Goal: Task Accomplishment & Management: Use online tool/utility

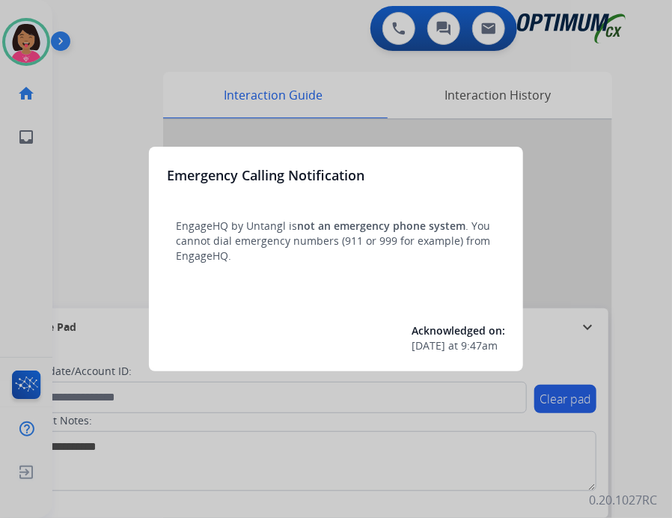
click at [116, 116] on div at bounding box center [336, 259] width 672 height 518
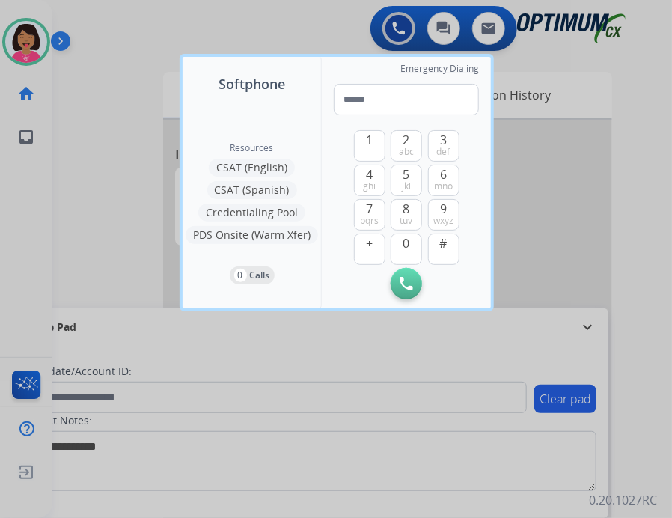
click at [108, 184] on div at bounding box center [336, 259] width 672 height 518
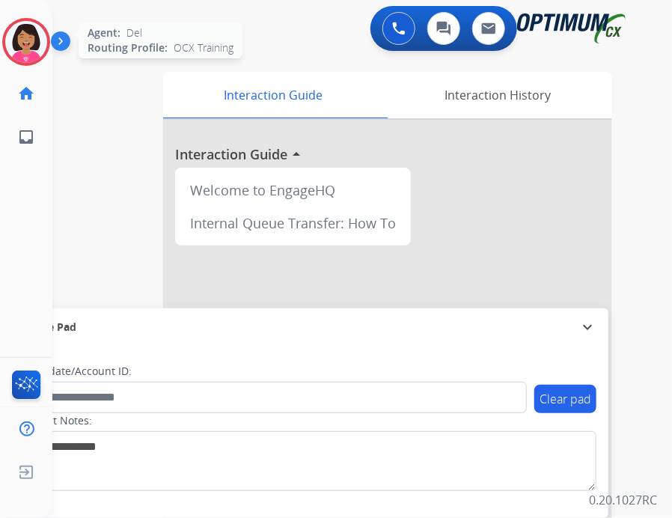
click at [18, 43] on img at bounding box center [26, 42] width 42 height 42
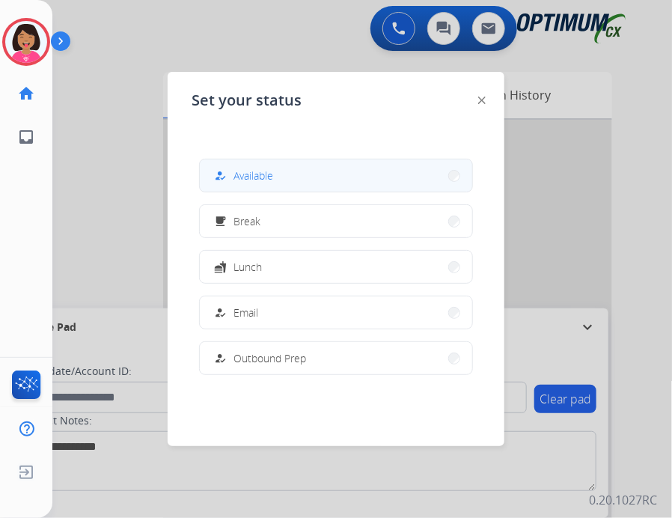
click at [296, 174] on button "how_to_reg Available" at bounding box center [336, 175] width 273 height 32
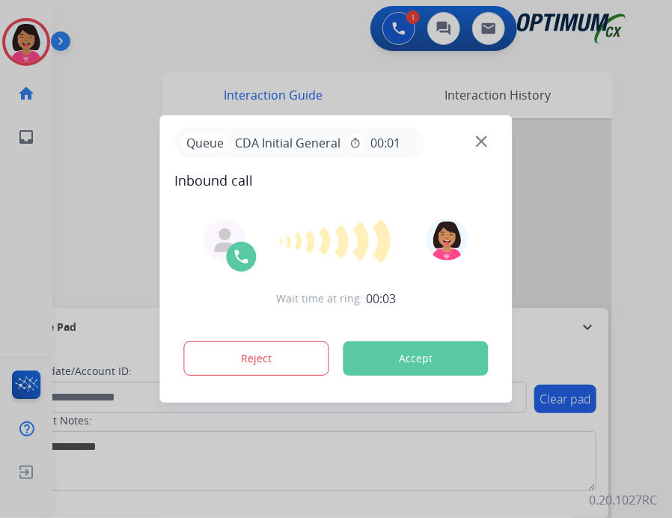
click at [481, 142] on img at bounding box center [481, 141] width 11 height 11
click at [30, 213] on div at bounding box center [336, 259] width 672 height 518
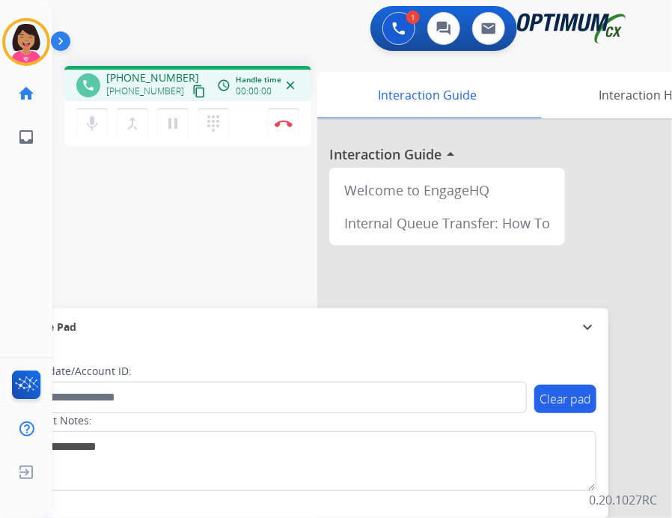
click at [192, 94] on mat-icon "content_copy" at bounding box center [198, 91] width 13 height 13
click at [24, 233] on div "Del Busy Edit Avatar Agent: [PERSON_NAME] Profile: OCX Training home Home Home …" at bounding box center [26, 259] width 52 height 518
click at [404, 40] on button at bounding box center [399, 28] width 33 height 33
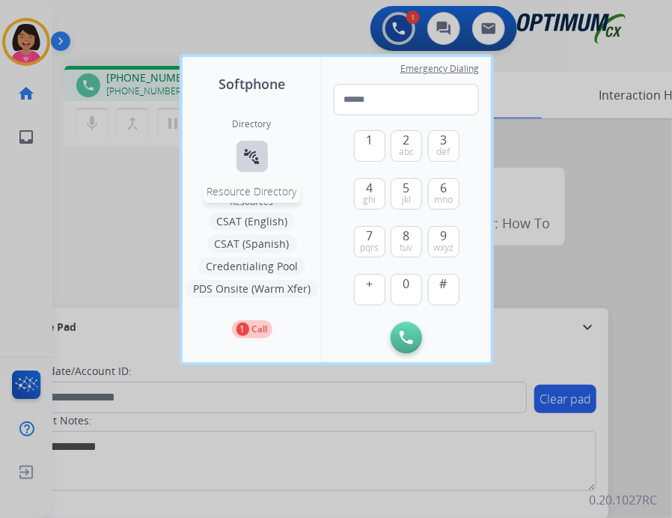
click at [251, 161] on mat-icon "connect_without_contact" at bounding box center [252, 156] width 18 height 18
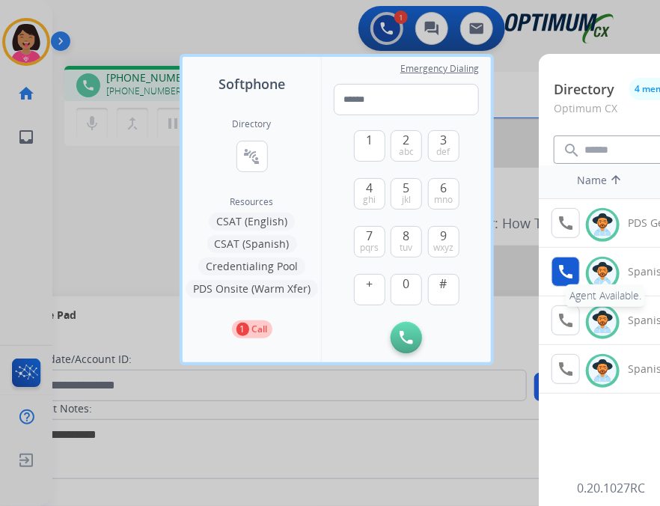
click at [557, 266] on mat-icon "call" at bounding box center [566, 272] width 18 height 18
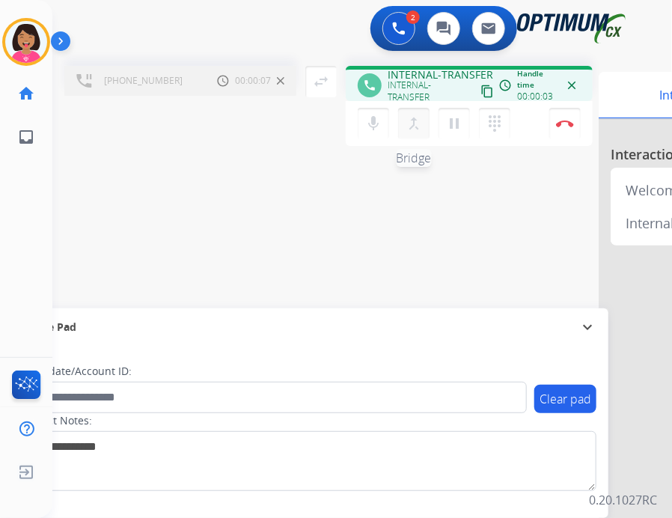
click at [415, 115] on mat-icon "merge_type" at bounding box center [414, 124] width 18 height 18
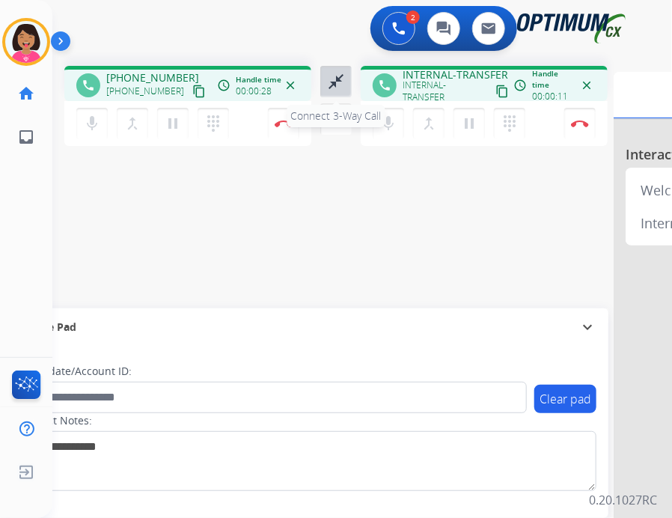
click at [332, 85] on mat-icon "close_fullscreen" at bounding box center [336, 82] width 18 height 18
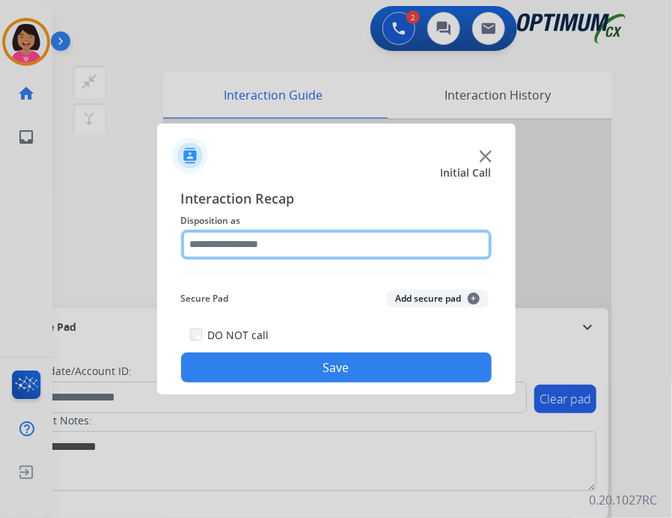
click at [322, 245] on input "text" at bounding box center [336, 245] width 311 height 30
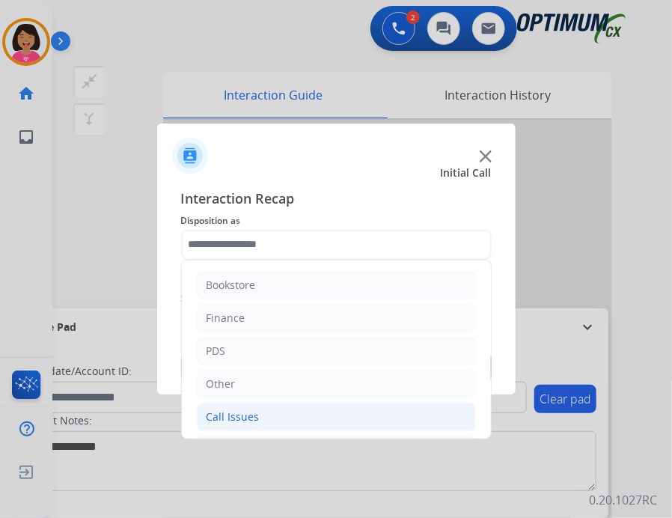
click at [305, 420] on li "Call Issues" at bounding box center [336, 417] width 279 height 28
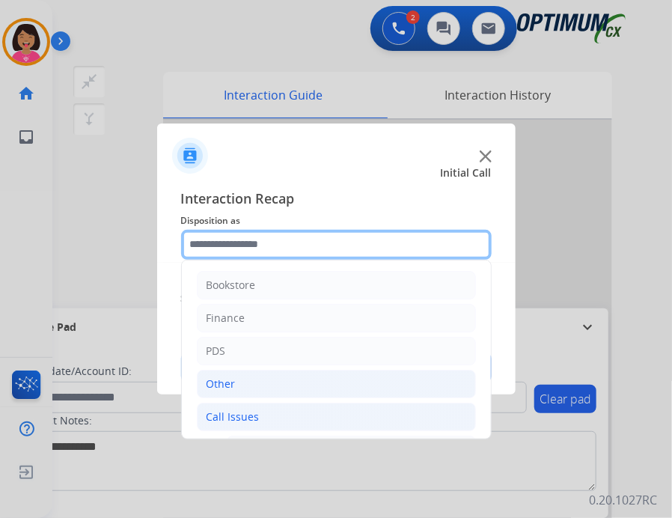
scroll to position [111, 0]
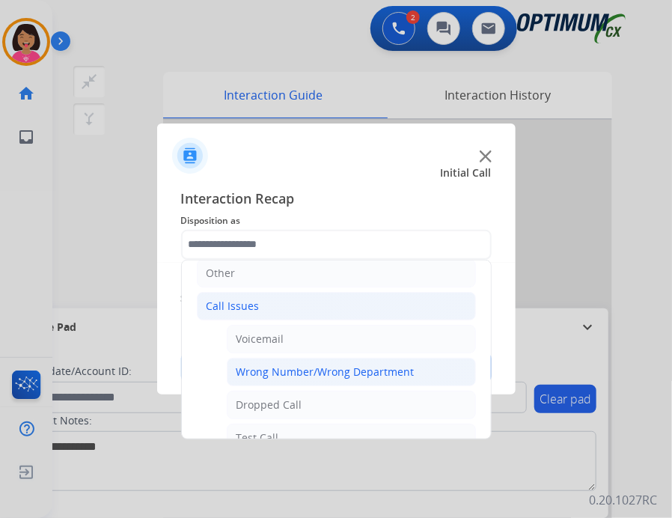
click at [302, 372] on div "Wrong Number/Wrong Department" at bounding box center [326, 372] width 178 height 15
type input "**********"
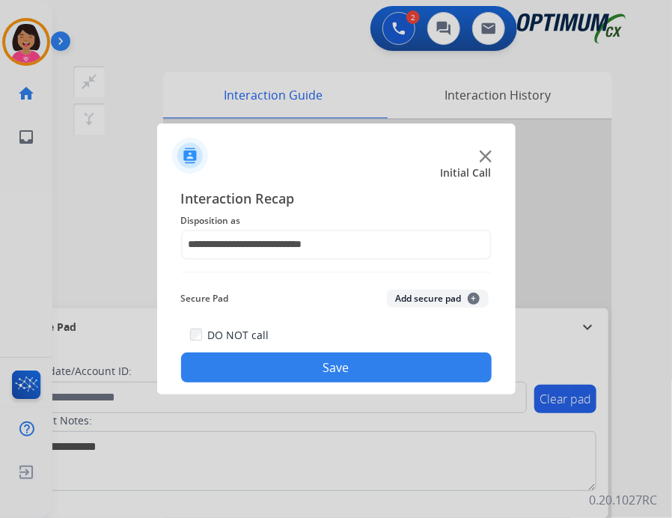
click at [302, 372] on button "Save" at bounding box center [336, 368] width 311 height 30
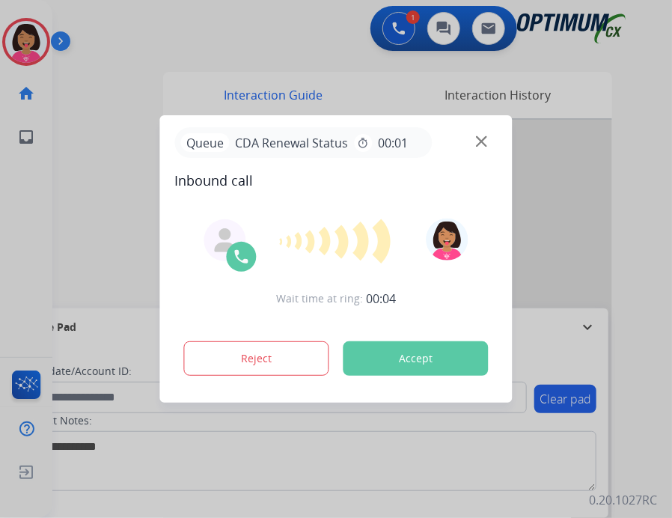
click at [102, 159] on div at bounding box center [336, 259] width 672 height 518
click at [481, 140] on img at bounding box center [481, 141] width 11 height 11
click at [60, 77] on div at bounding box center [336, 259] width 672 height 518
click at [485, 143] on img at bounding box center [481, 141] width 11 height 11
click at [55, 146] on div at bounding box center [336, 259] width 672 height 518
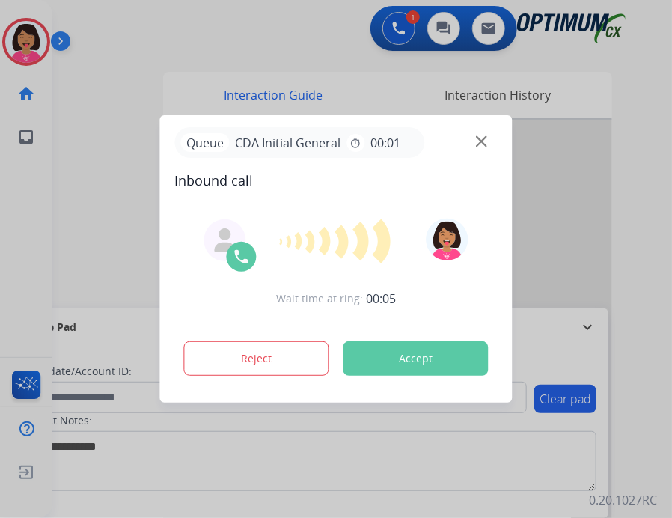
click at [481, 147] on div "Queue CDA Initial General timer 00:01" at bounding box center [336, 142] width 323 height 31
click at [481, 141] on img at bounding box center [481, 141] width 11 height 11
click at [487, 136] on div "Queue PDS Issue timer 00:01" at bounding box center [336, 142] width 323 height 31
click at [487, 140] on img at bounding box center [481, 141] width 11 height 11
click at [108, 251] on div at bounding box center [336, 259] width 672 height 518
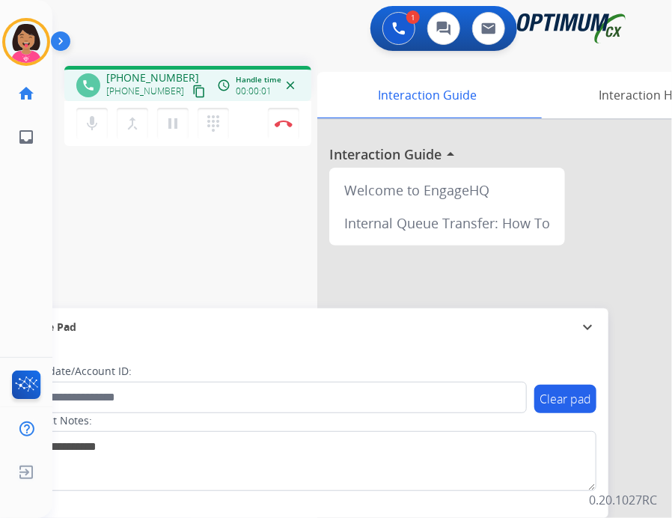
click at [192, 92] on mat-icon "content_copy" at bounding box center [198, 91] width 13 height 13
click at [90, 229] on div "phone [PHONE_NUMBER] [PHONE_NUMBER] content_copy access_time Call metrics Queue…" at bounding box center [344, 366] width 584 height 624
click at [192, 92] on div "phone [PHONE_NUMBER] [PHONE_NUMBER] content_copy access_time Call metrics Queue…" at bounding box center [187, 83] width 247 height 35
click at [9, 323] on div "Del Busy Edit Avatar Agent: [PERSON_NAME] Profile: OCX Training home Home Home …" at bounding box center [26, 259] width 52 height 518
click at [31, 192] on div "Del Busy Edit Avatar Agent: [PERSON_NAME] Profile: OCX Training home Home Home …" at bounding box center [26, 259] width 52 height 518
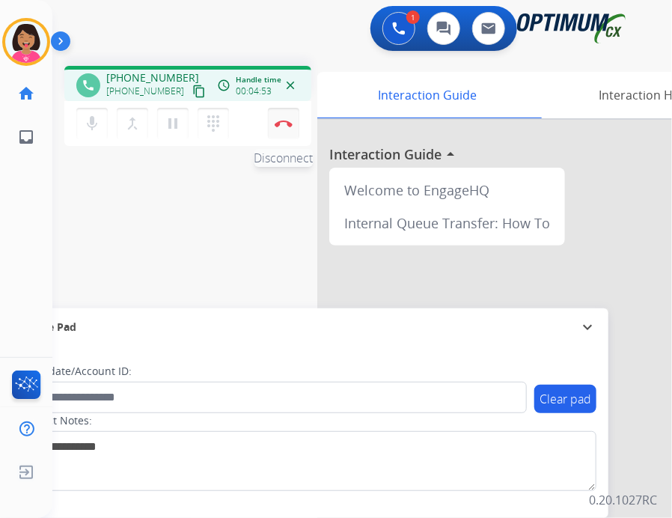
click at [281, 126] on img at bounding box center [284, 123] width 18 height 7
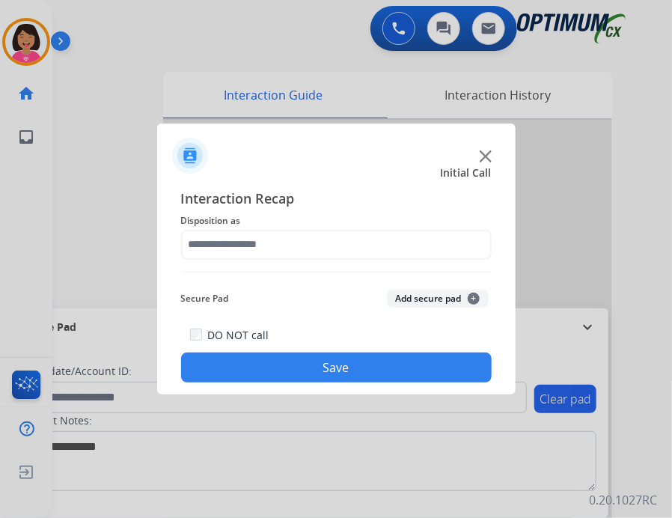
click at [490, 159] on img at bounding box center [486, 156] width 12 height 12
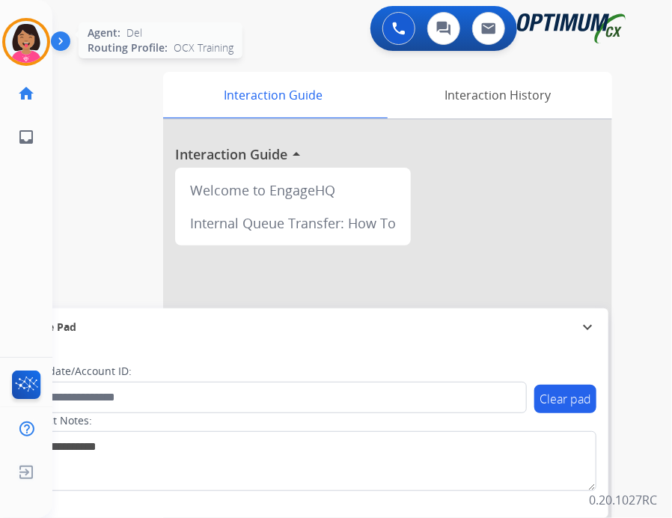
click at [42, 41] on img at bounding box center [26, 42] width 42 height 42
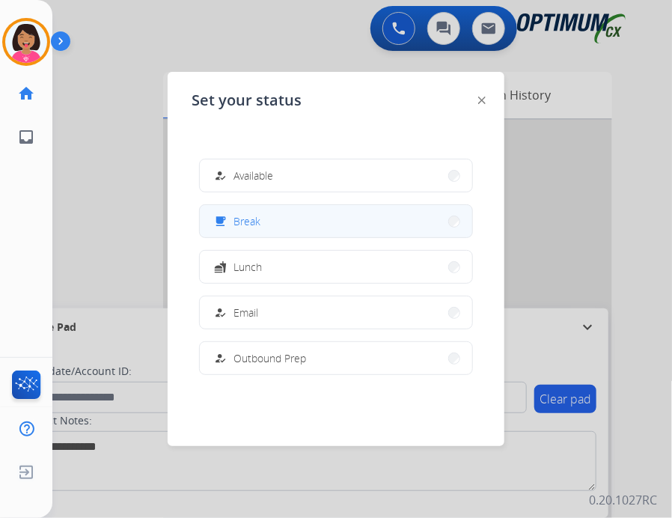
click at [273, 237] on div "free_breakfast Break" at bounding box center [336, 221] width 274 height 34
click at [248, 232] on button "free_breakfast Break" at bounding box center [336, 221] width 273 height 32
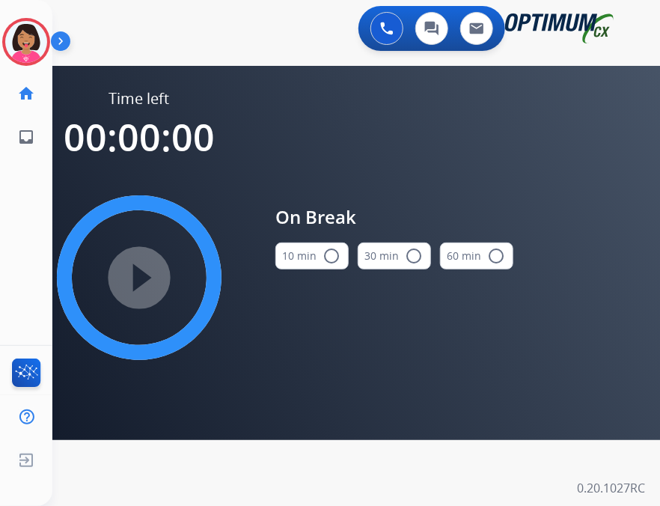
click at [317, 261] on button "10 min radio_button_unchecked" at bounding box center [312, 256] width 73 height 27
click at [147, 273] on mat-icon "play_circle_filled" at bounding box center [139, 278] width 18 height 18
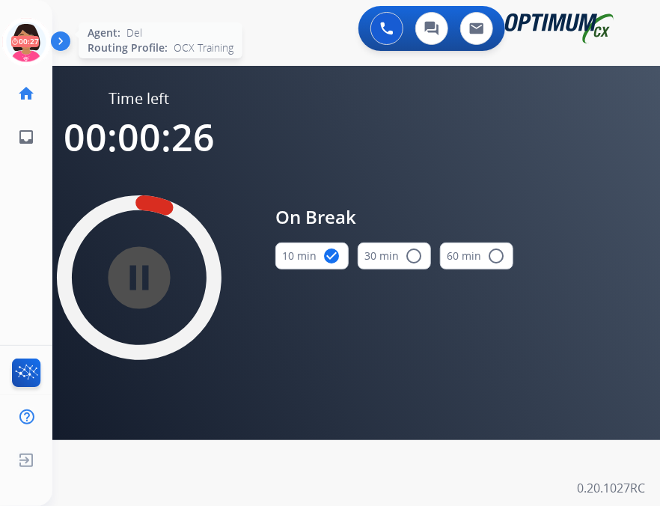
click at [26, 57] on icon at bounding box center [26, 42] width 49 height 49
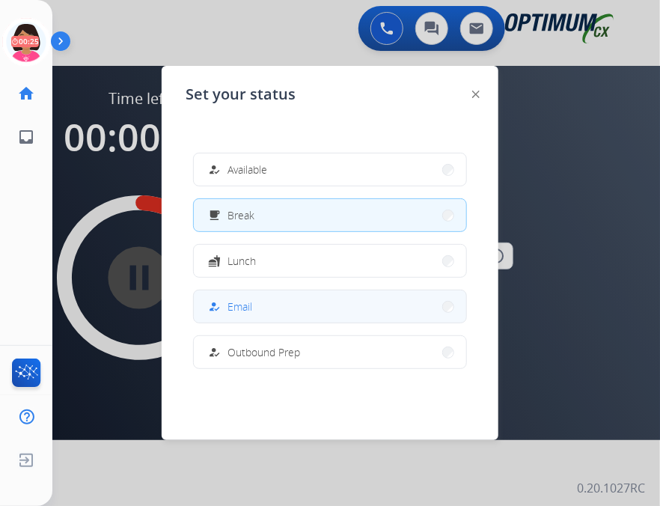
click at [236, 303] on span "Email" at bounding box center [240, 307] width 25 height 16
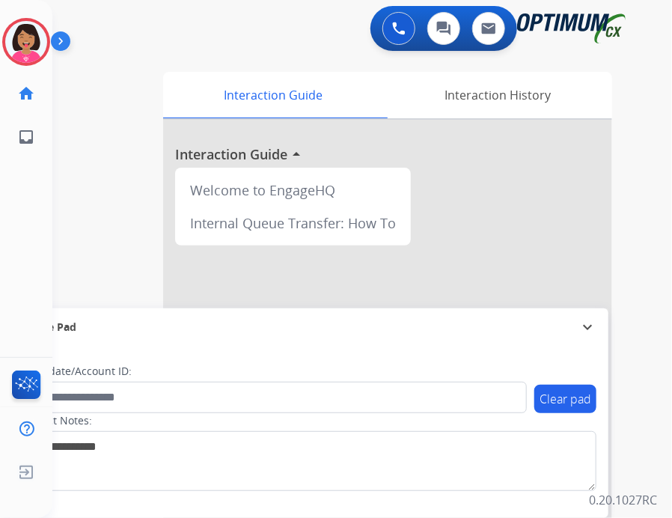
click at [5, 321] on div "Del Email Edit Avatar Agent: [PERSON_NAME] Profile: OCX Training home Home Home…" at bounding box center [26, 259] width 52 height 518
